Goal: Task Accomplishment & Management: Manage account settings

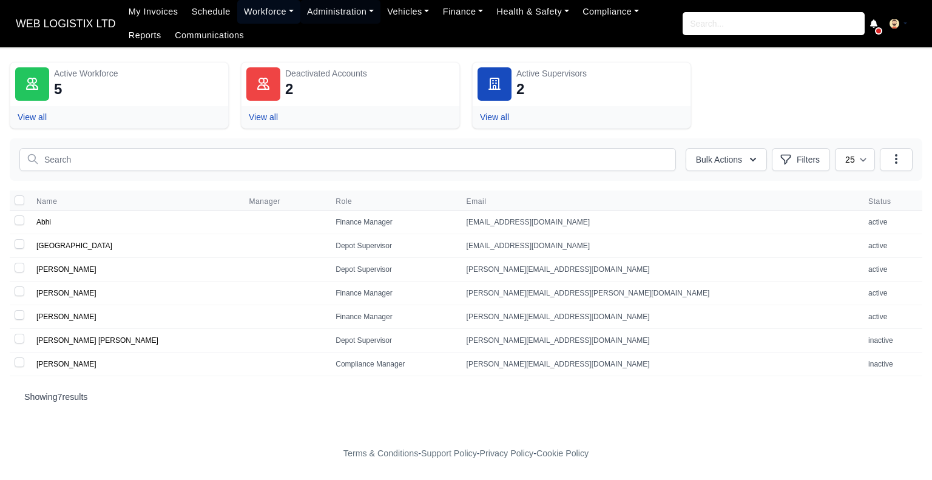
click at [245, 16] on link "Workforce" at bounding box center [268, 12] width 63 height 24
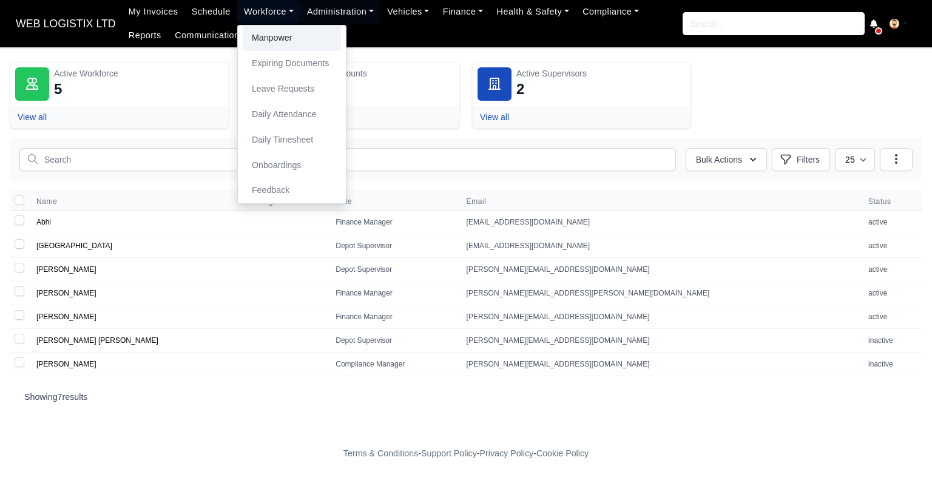
click at [248, 45] on link "Manpower" at bounding box center [292, 37] width 98 height 25
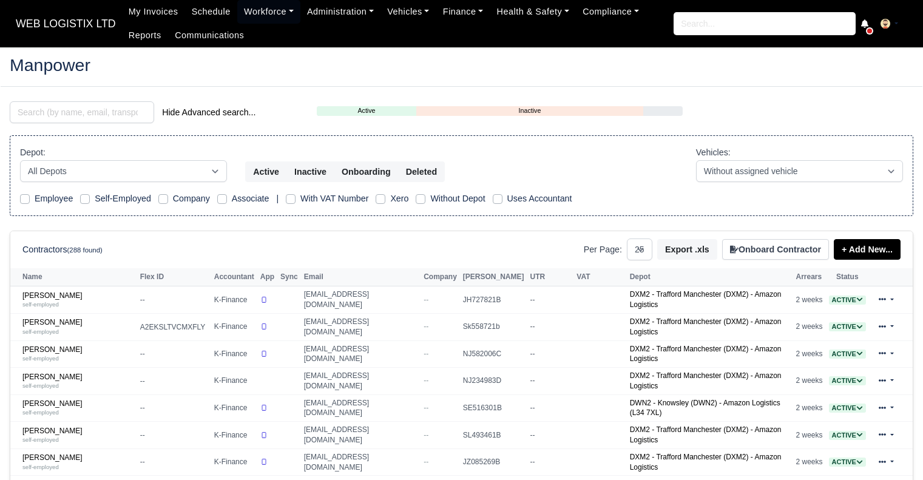
select select "25"
click at [124, 113] on input "search" at bounding box center [82, 112] width 144 height 22
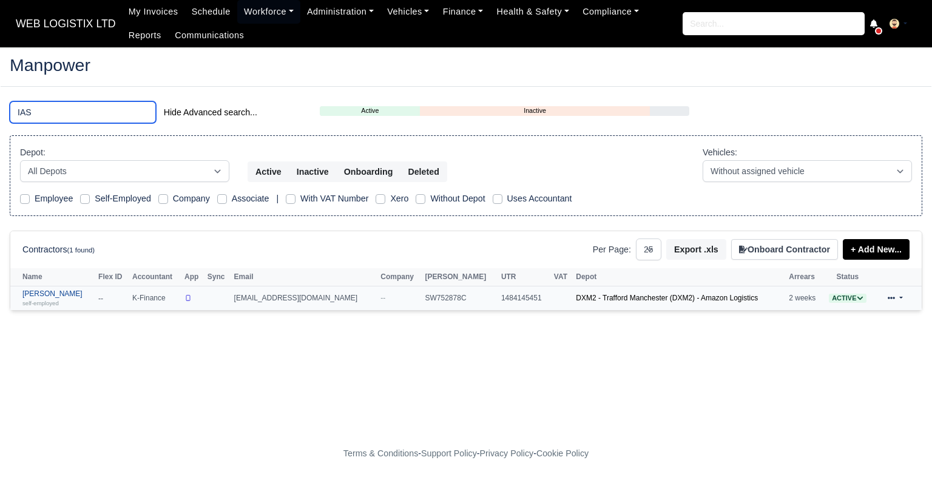
type input "IAS"
click at [63, 292] on link "Iason Charmpas self-employed" at bounding box center [57, 298] width 70 height 18
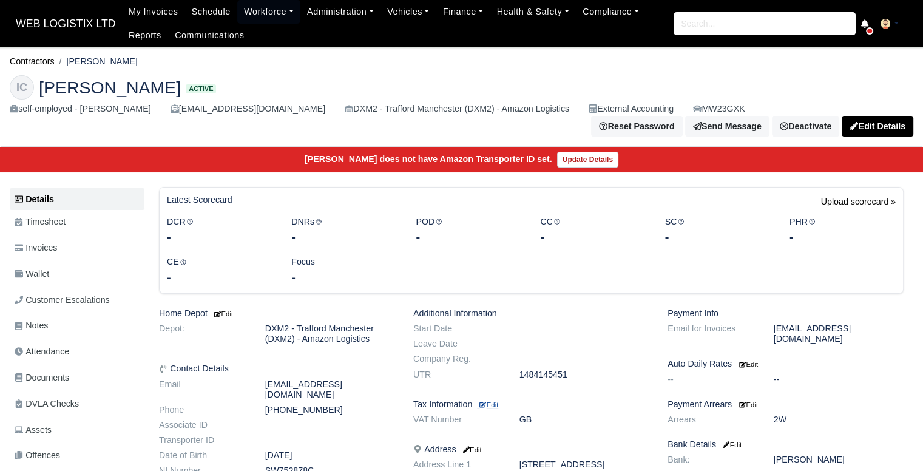
click at [495, 401] on small "Edit" at bounding box center [488, 404] width 19 height 7
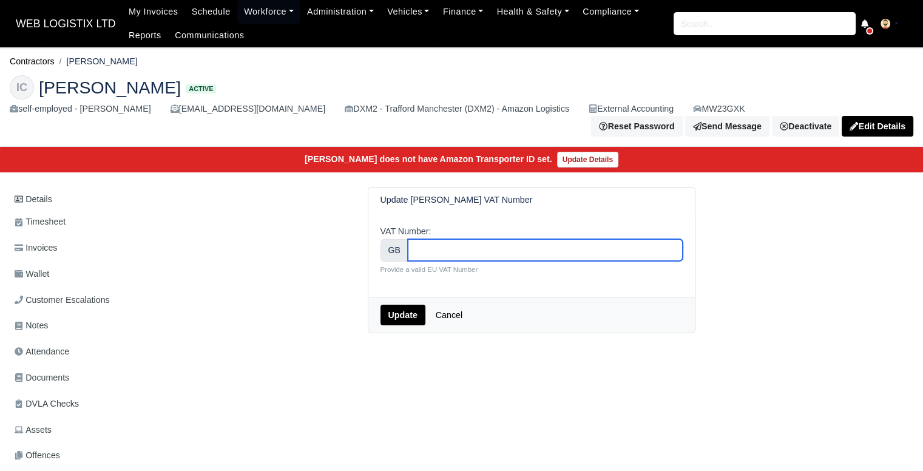
click at [431, 248] on input "VAT Number:" at bounding box center [545, 250] width 275 height 22
type input "460843881"
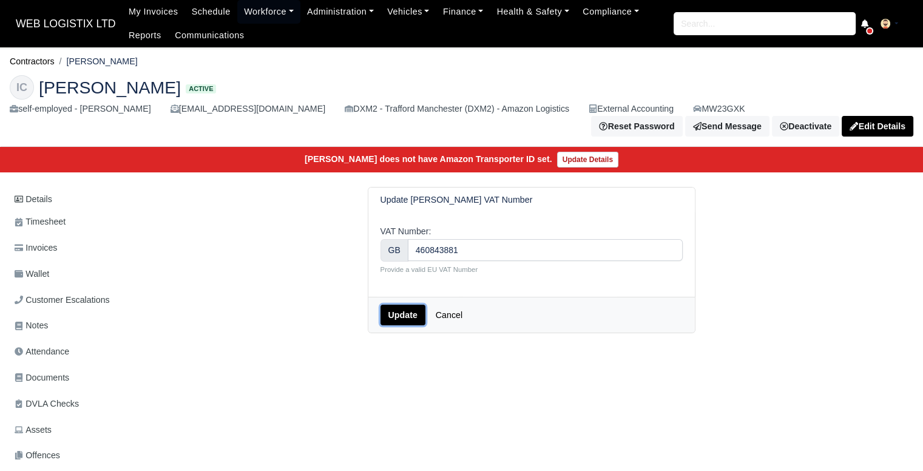
click at [405, 314] on button "Update" at bounding box center [402, 315] width 45 height 21
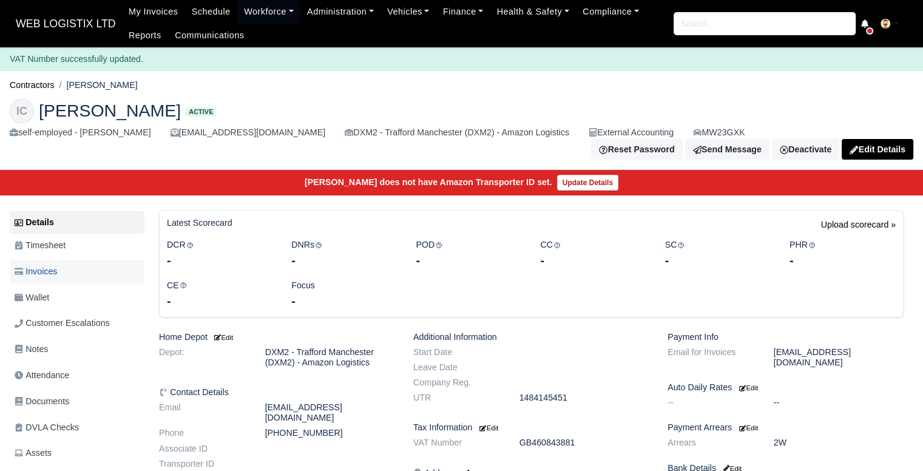
click at [86, 262] on link "Invoices" at bounding box center [77, 272] width 135 height 24
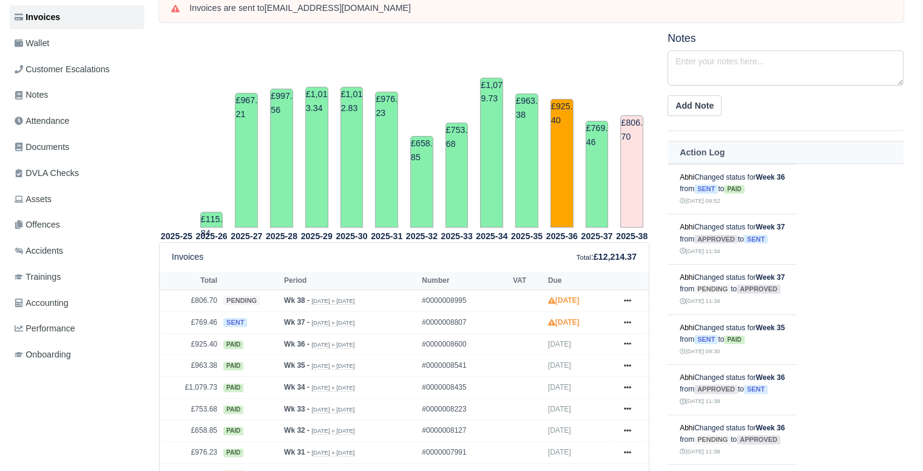
scroll to position [229, 0]
click at [624, 320] on icon at bounding box center [627, 323] width 7 height 7
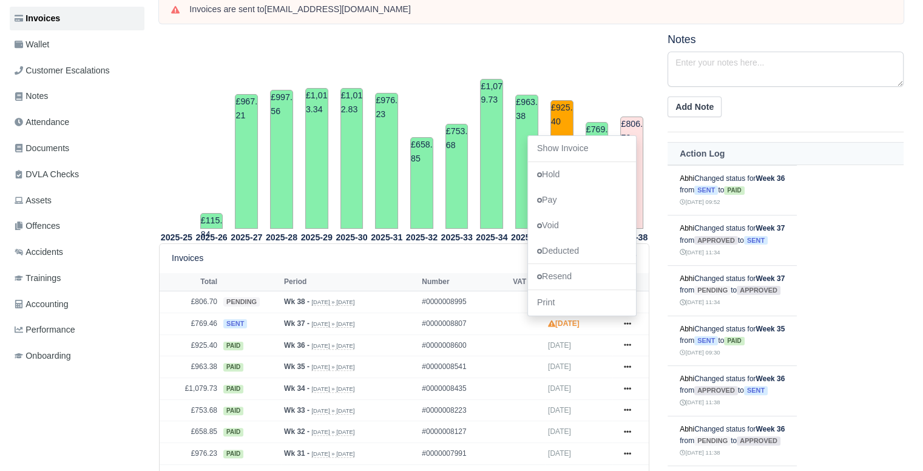
click at [663, 312] on div "Notes Add Note Action Log Abhi Changed status for Week 36 from sent to paid 19.…" at bounding box center [785, 354] width 254 height 643
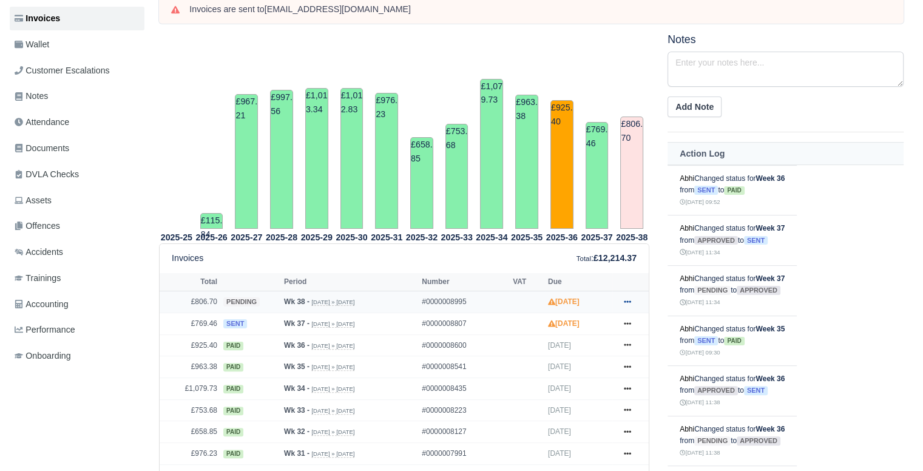
click at [627, 298] on icon at bounding box center [627, 301] width 7 height 7
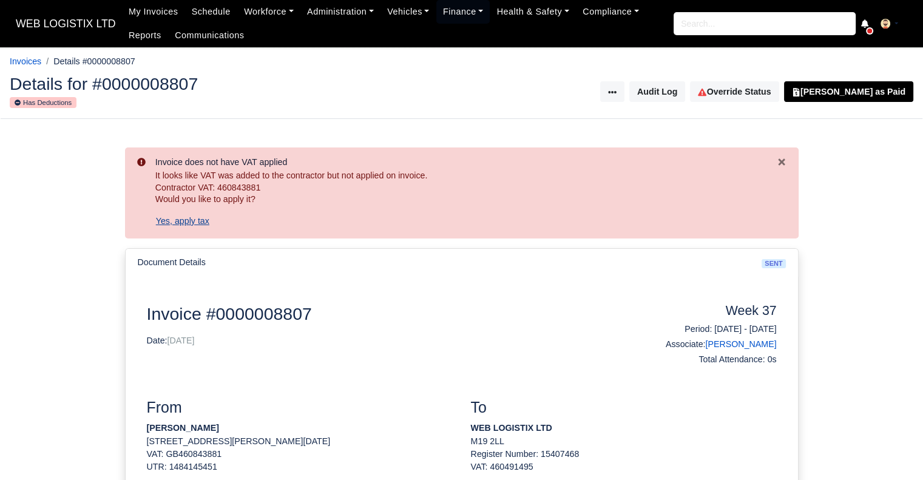
click at [195, 223] on button "Yes, apply tax" at bounding box center [182, 221] width 55 height 21
click at [179, 221] on button "Yes, apply tax" at bounding box center [182, 221] width 55 height 21
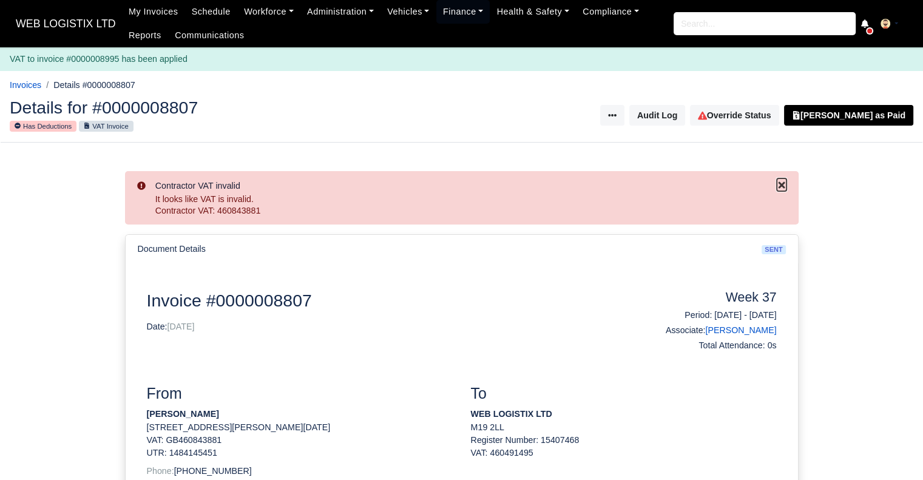
click at [785, 189] on icon "Close" at bounding box center [782, 185] width 10 height 10
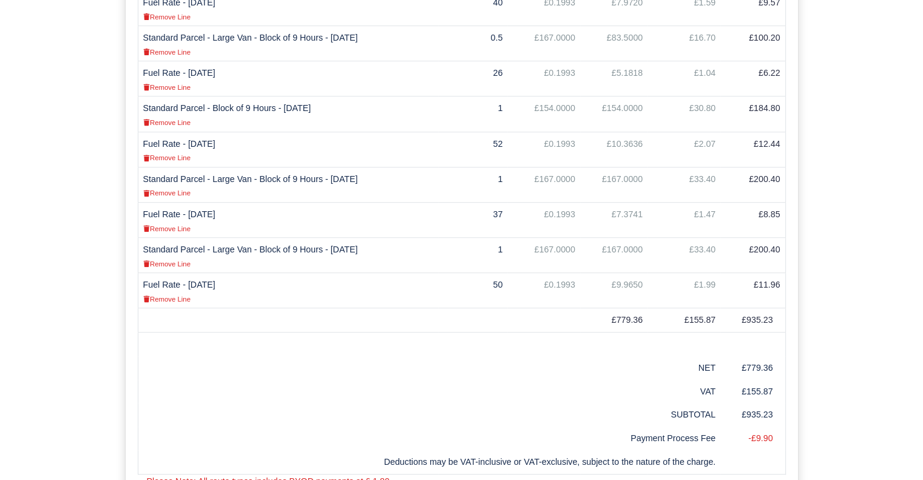
scroll to position [505, 0]
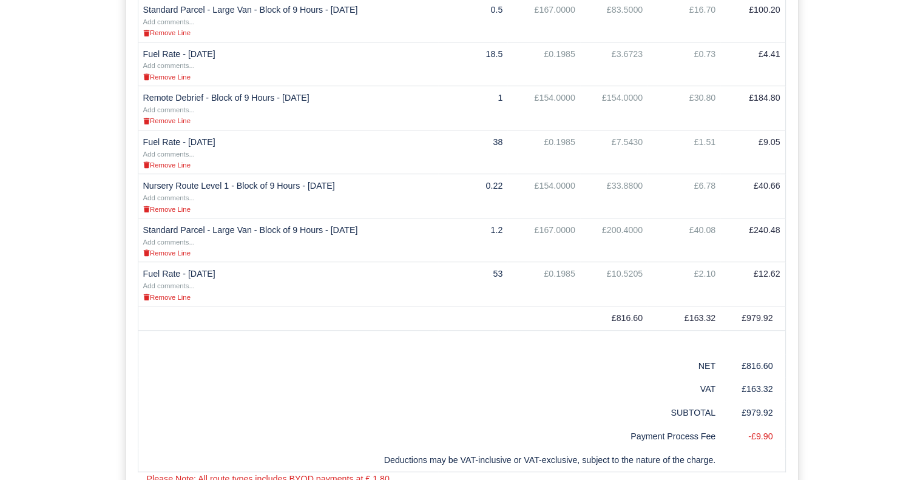
scroll to position [712, 0]
